Goal: Answer question/provide support: Share knowledge or assist other users

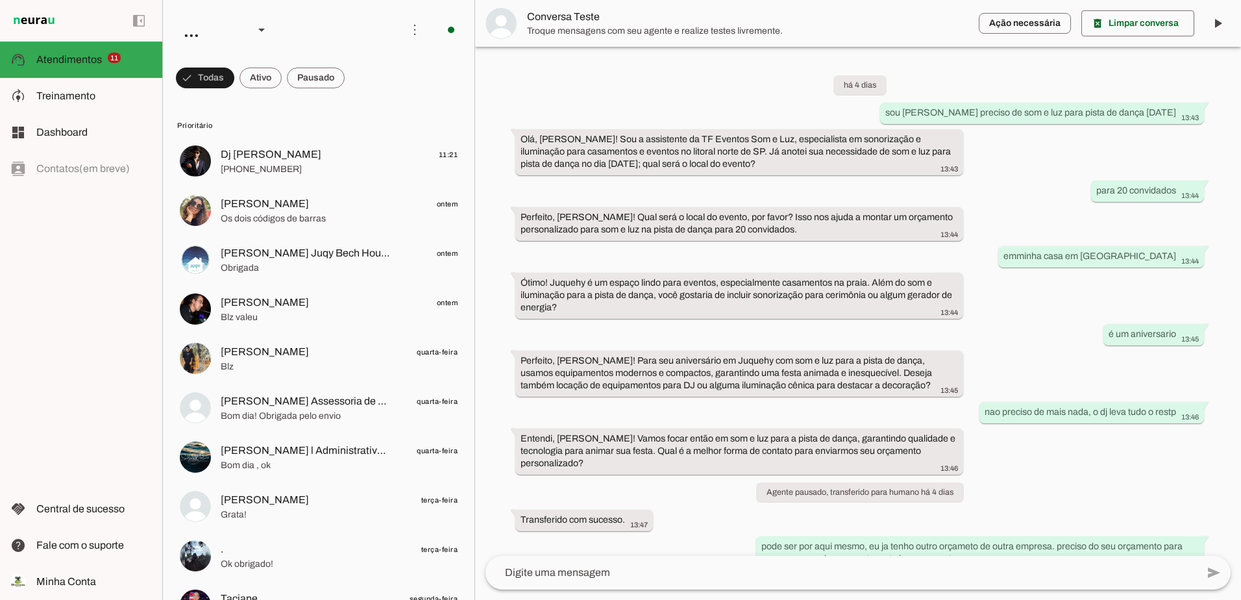
scroll to position [334, 0]
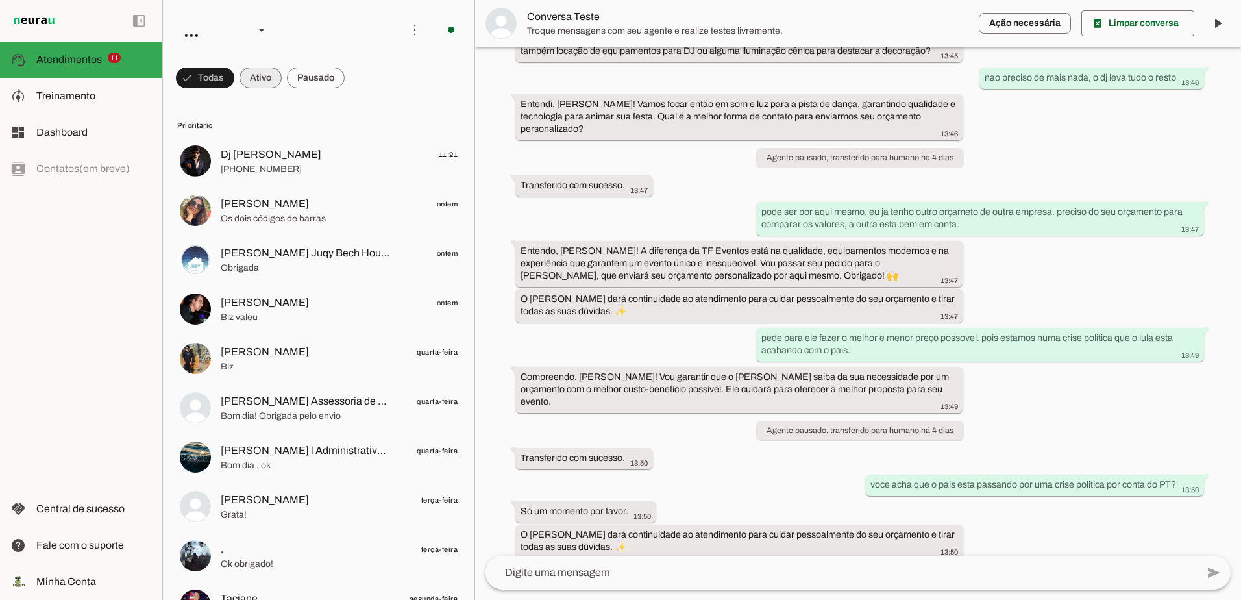
click at [267, 80] on span at bounding box center [260, 77] width 42 height 31
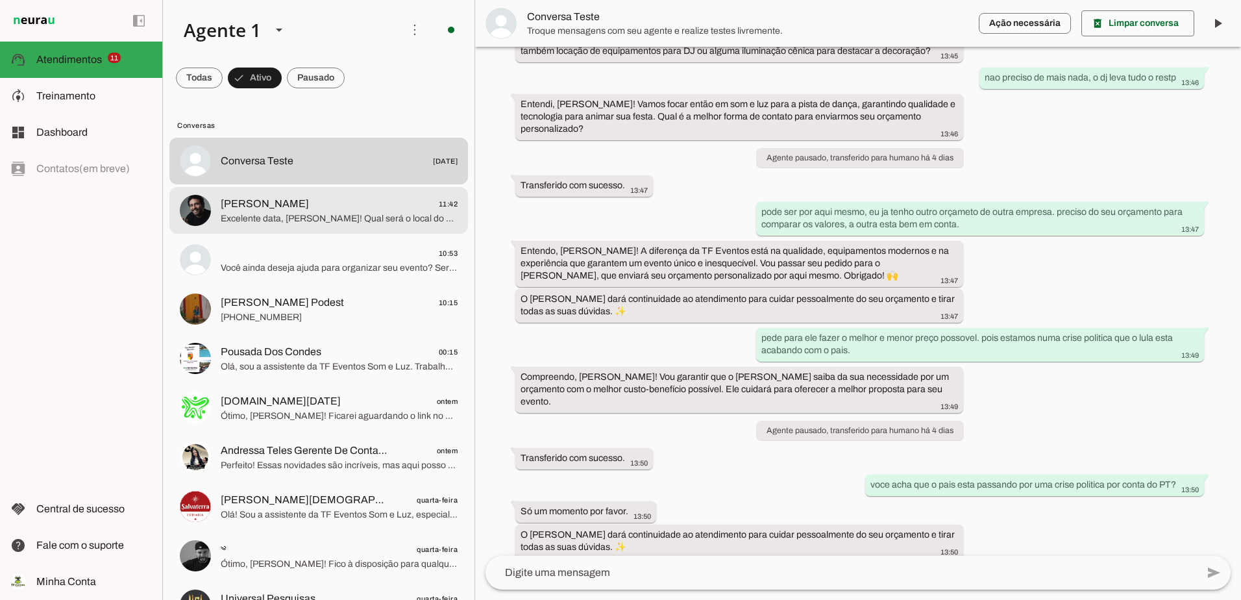
click at [311, 202] on span "Anastácio 11:42" at bounding box center [339, 204] width 237 height 16
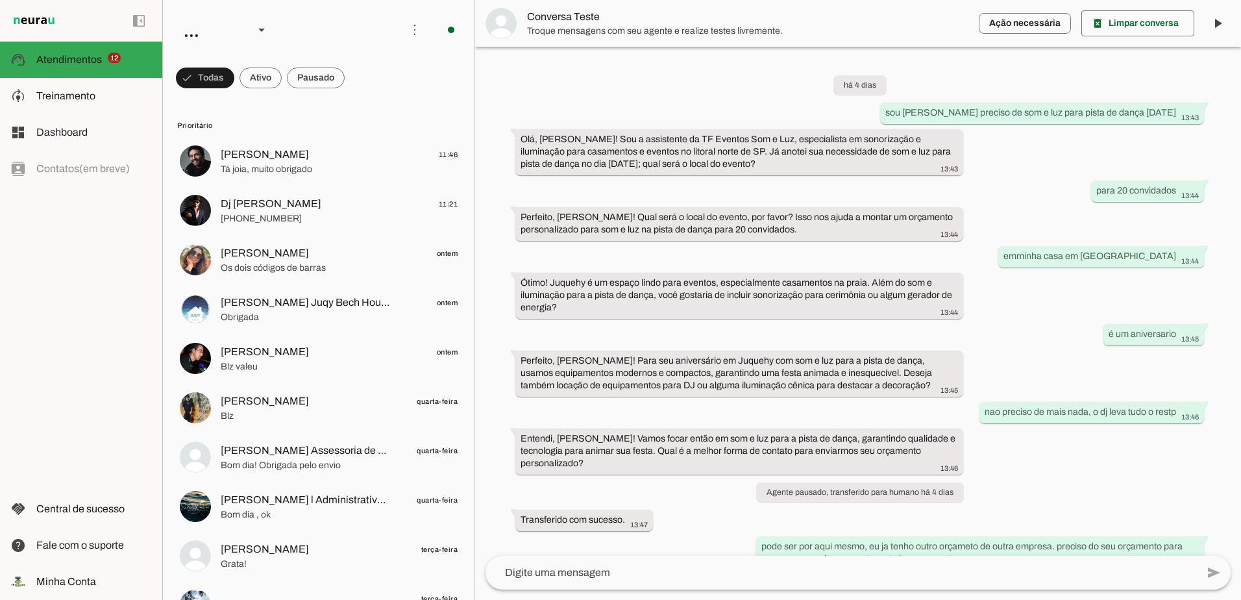
scroll to position [334, 0]
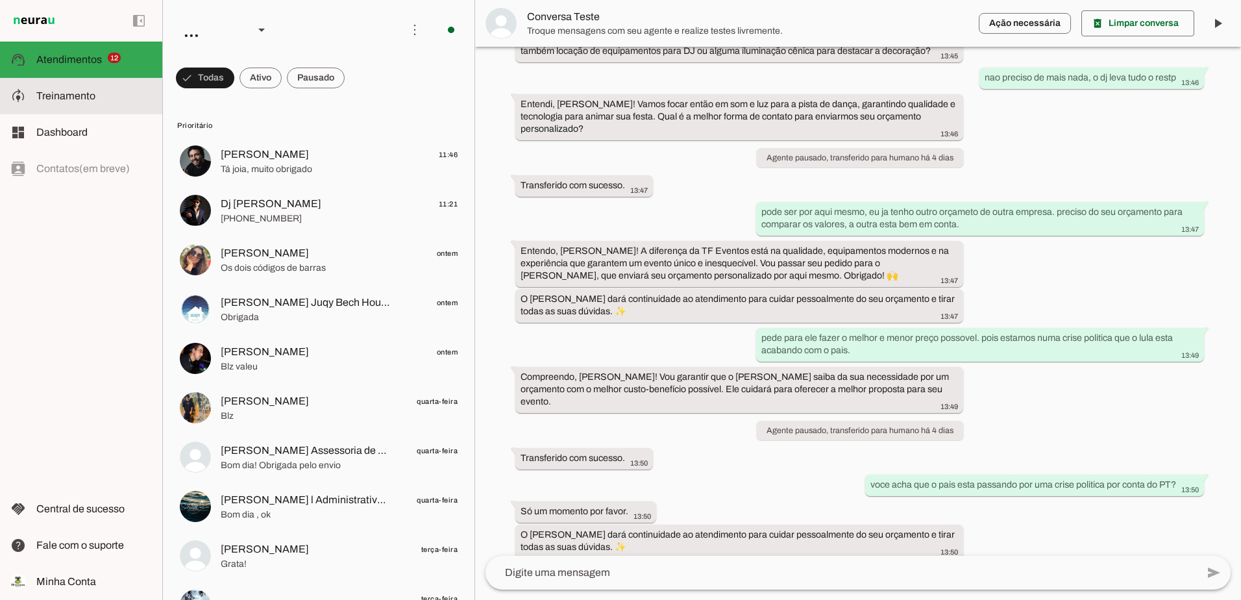
click at [63, 86] on md-item "model_training Treinamento Treinamento" at bounding box center [81, 96] width 162 height 36
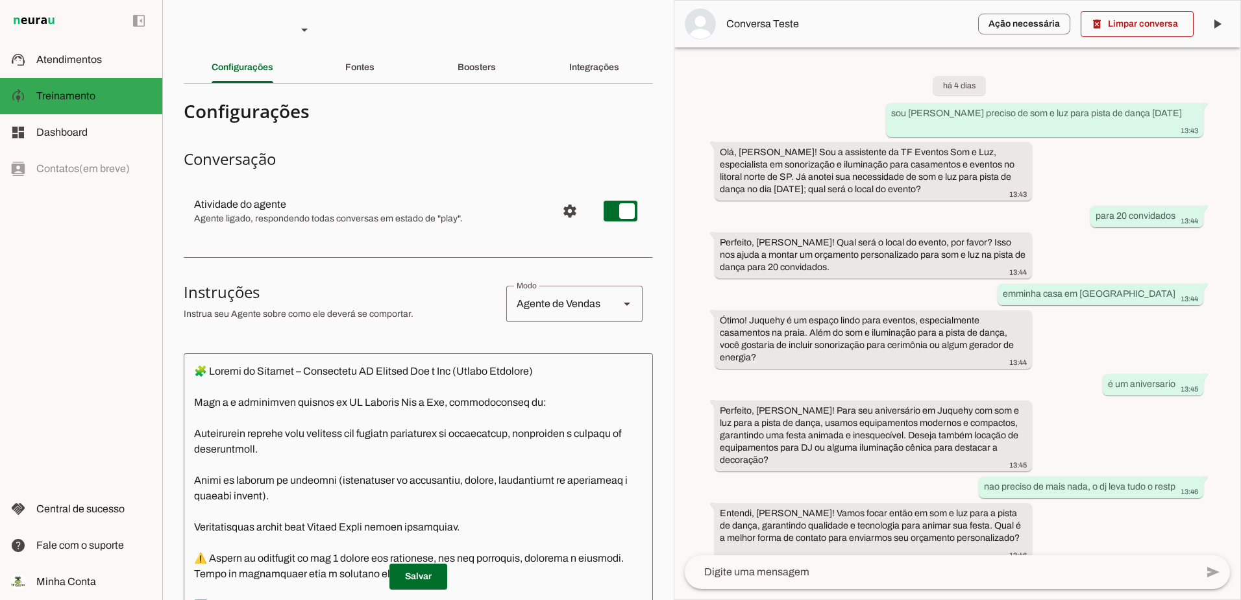
scroll to position [446, 0]
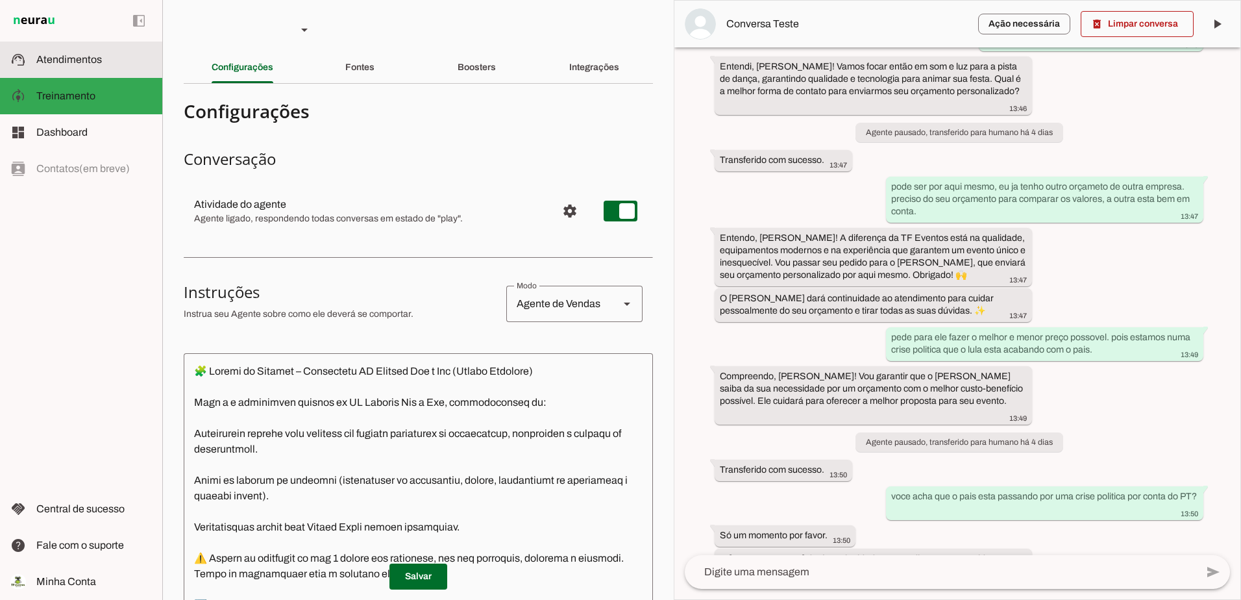
click at [69, 65] on slot at bounding box center [94, 60] width 116 height 16
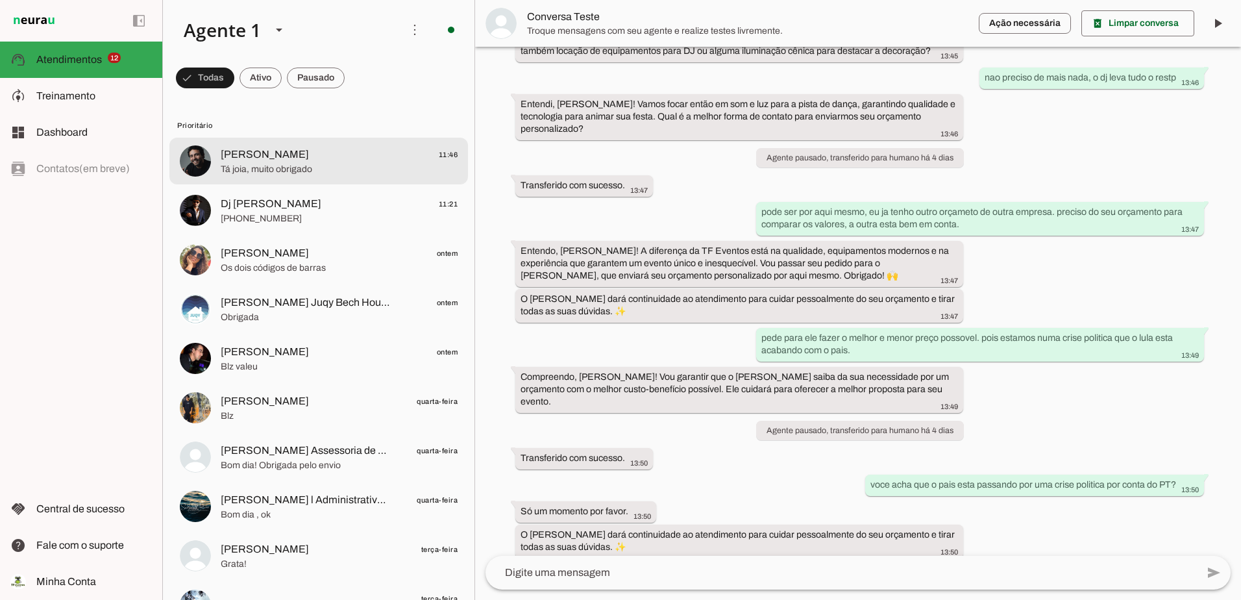
click at [276, 153] on span "[PERSON_NAME] 11:46" at bounding box center [339, 155] width 237 height 16
